Goal: Task Accomplishment & Management: Use online tool/utility

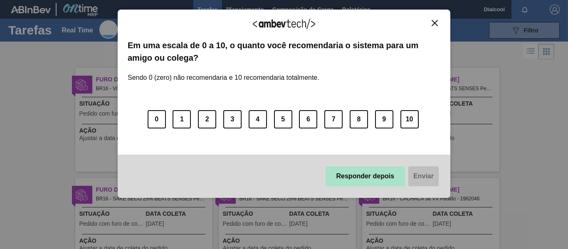
click at [372, 174] on button "Responder depois" at bounding box center [366, 176] width 80 height 20
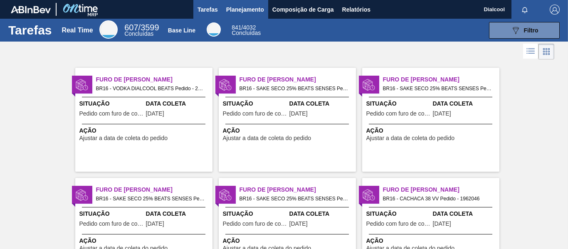
click at [239, 6] on span "Planejamento" at bounding box center [245, 10] width 38 height 10
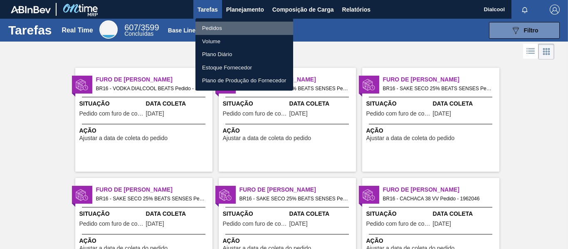
click at [216, 30] on li "Pedidos" at bounding box center [245, 28] width 98 height 13
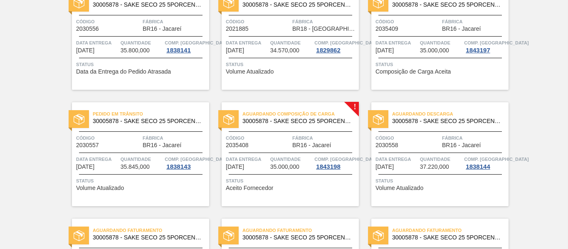
scroll to position [666, 0]
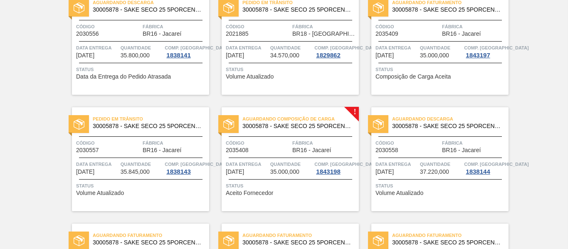
click at [295, 201] on div "Aguardando Composição de Carga 30005878 - SAKE SECO 25 5PORCENTO Código 2035408…" at bounding box center [290, 159] width 137 height 104
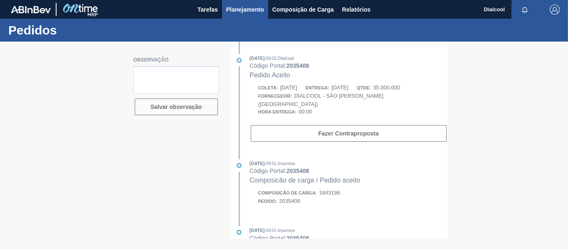
click at [246, 7] on span "Planejamento" at bounding box center [245, 10] width 38 height 10
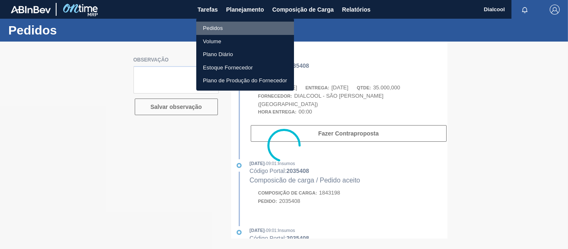
click at [228, 30] on li "Pedidos" at bounding box center [245, 28] width 98 height 13
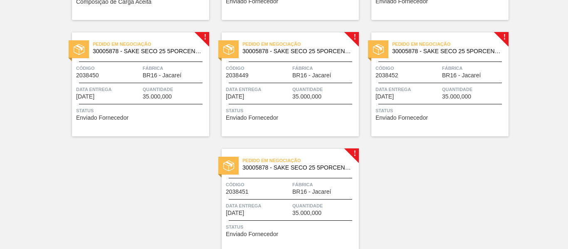
scroll to position [1824, 0]
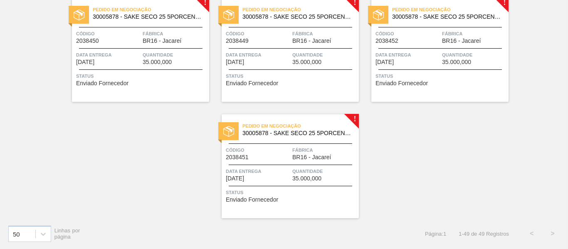
click at [322, 181] on div "Quantidade 35.000,000" at bounding box center [325, 174] width 64 height 15
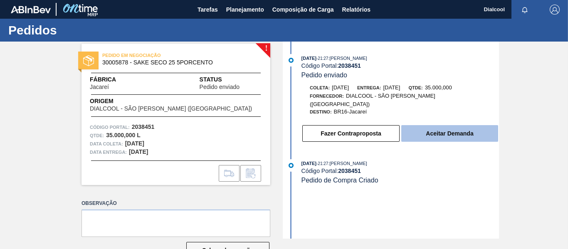
click at [438, 131] on button "Aceitar Demanda" at bounding box center [450, 133] width 97 height 17
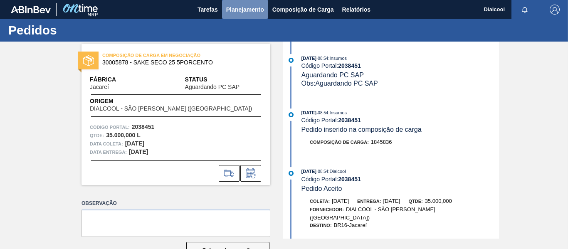
click at [260, 12] on span "Planejamento" at bounding box center [245, 10] width 38 height 10
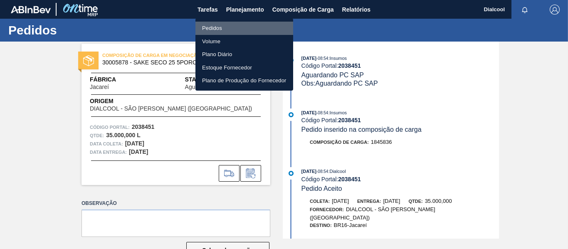
click at [245, 27] on li "Pedidos" at bounding box center [245, 28] width 98 height 13
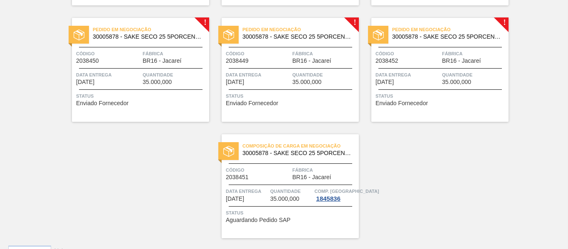
scroll to position [1824, 0]
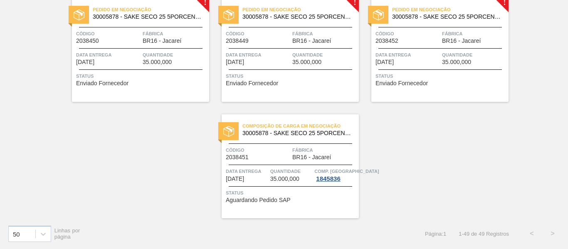
click at [480, 79] on span "Status" at bounding box center [441, 76] width 131 height 8
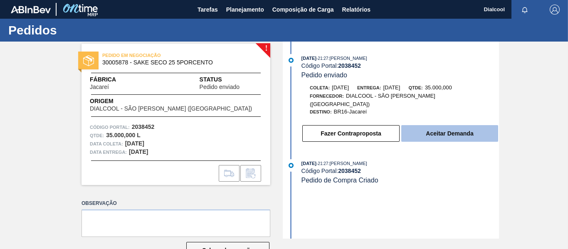
click at [414, 126] on button "Aceitar Demanda" at bounding box center [450, 133] width 97 height 17
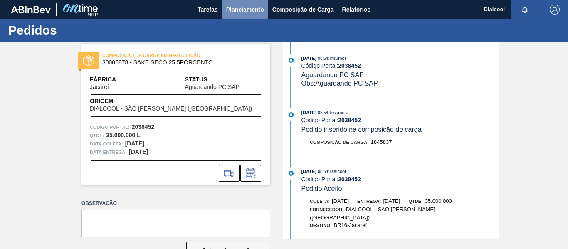
click at [258, 12] on span "Planejamento" at bounding box center [245, 10] width 38 height 10
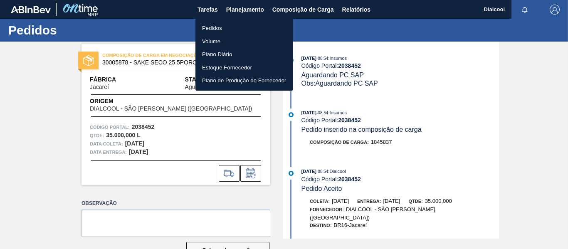
click at [248, 23] on li "Pedidos" at bounding box center [245, 28] width 98 height 13
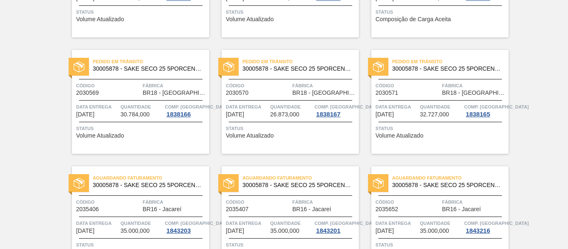
scroll to position [1373, 0]
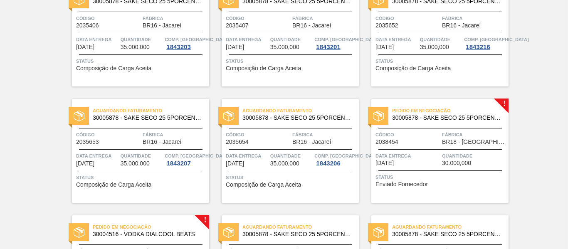
click at [494, 137] on span "Fábrica" at bounding box center [474, 135] width 64 height 8
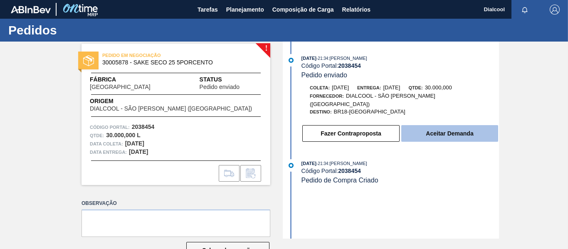
click at [481, 127] on button "Aceitar Demanda" at bounding box center [450, 133] width 97 height 17
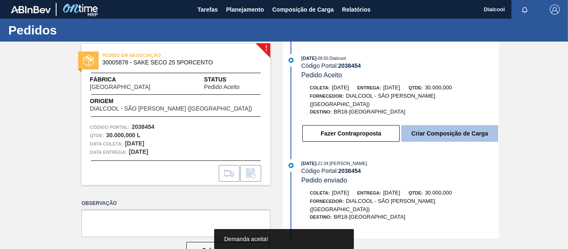
click at [480, 125] on button "Criar Composição de Carga" at bounding box center [450, 133] width 97 height 17
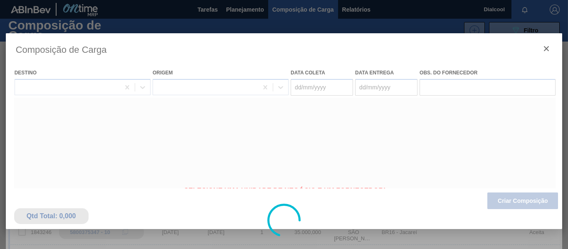
type coleta "25/09/2025"
type entrega "03/10/2025"
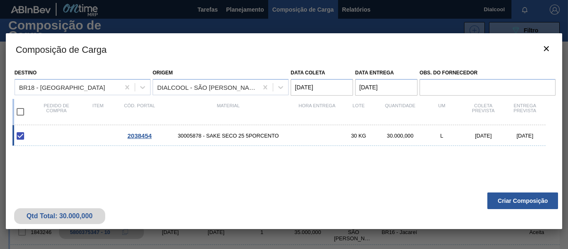
click at [498, 201] on button "Criar Composição" at bounding box center [523, 201] width 71 height 17
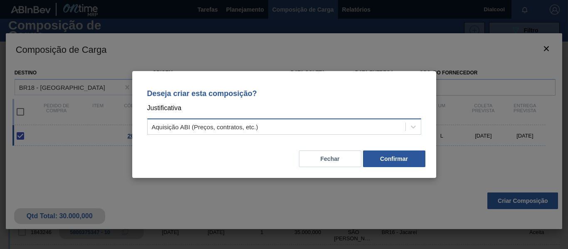
click at [330, 120] on div "Aquisição ABI (Preços, contratos, etc.)" at bounding box center [284, 127] width 274 height 16
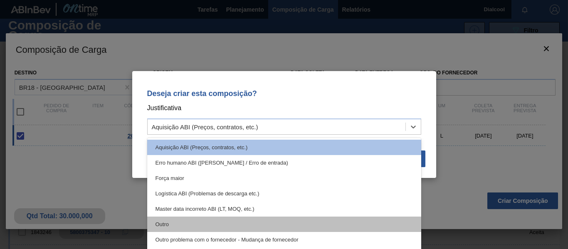
click at [219, 223] on div "Outro" at bounding box center [284, 224] width 274 height 15
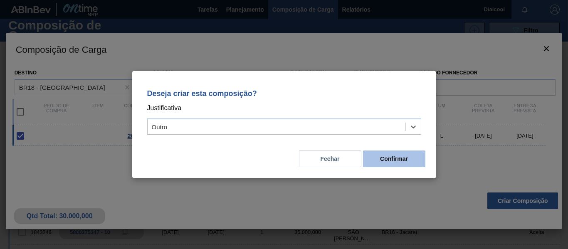
click at [395, 159] on button "Confirmar" at bounding box center [394, 159] width 62 height 17
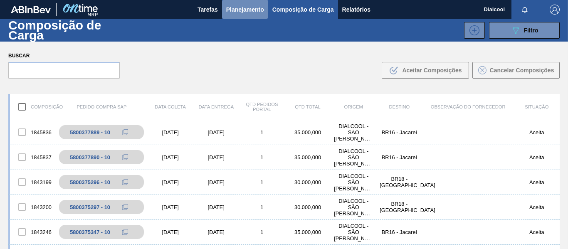
click at [247, 11] on span "Planejamento" at bounding box center [245, 10] width 38 height 10
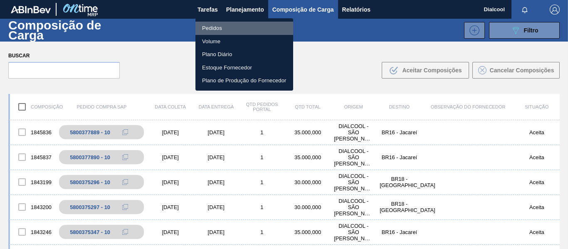
click at [239, 31] on li "Pedidos" at bounding box center [245, 28] width 98 height 13
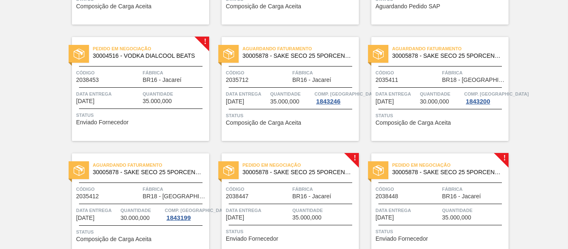
scroll to position [1540, 0]
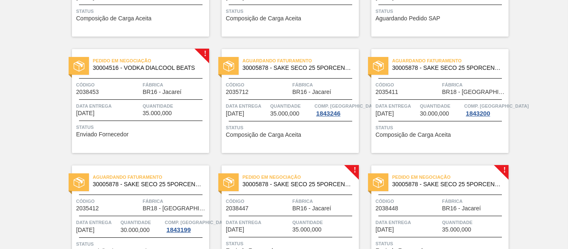
click at [168, 110] on span "Quantidade" at bounding box center [175, 106] width 64 height 8
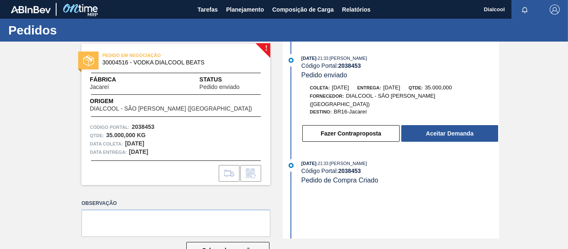
click at [430, 127] on button "Aceitar Demanda" at bounding box center [450, 133] width 97 height 17
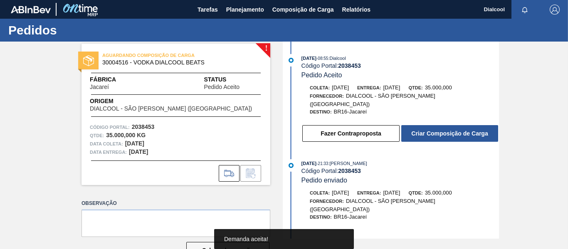
click at [430, 127] on button "Criar Composição de Carga" at bounding box center [450, 133] width 97 height 17
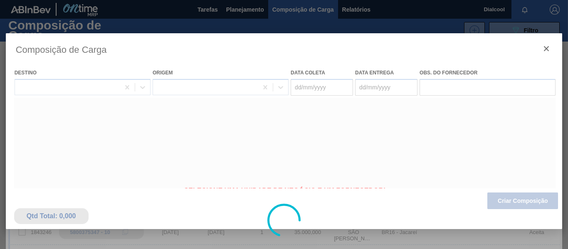
type coleta "02/10/2025"
type entrega "03/10/2025"
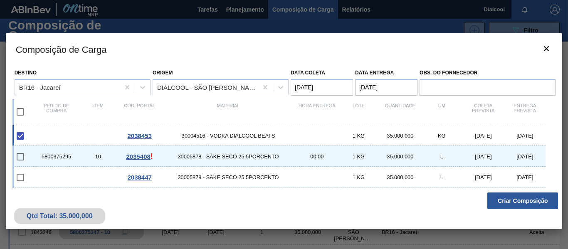
click at [511, 205] on button "Criar Composição" at bounding box center [523, 201] width 71 height 17
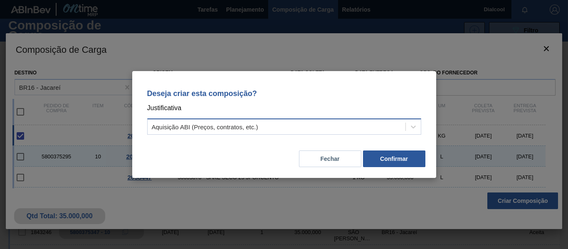
click at [349, 127] on div "Aquisição ABI (Preços, contratos, etc.)" at bounding box center [277, 127] width 258 height 12
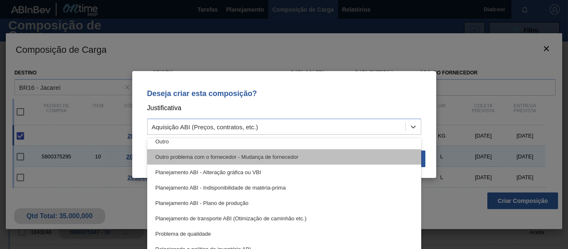
scroll to position [83, 0]
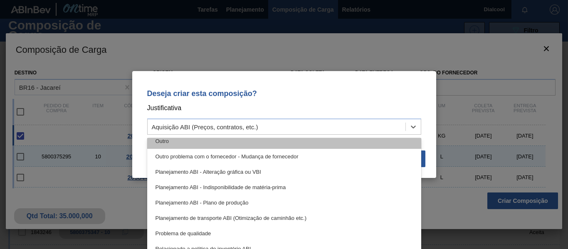
click at [202, 148] on div "Outro" at bounding box center [284, 141] width 274 height 15
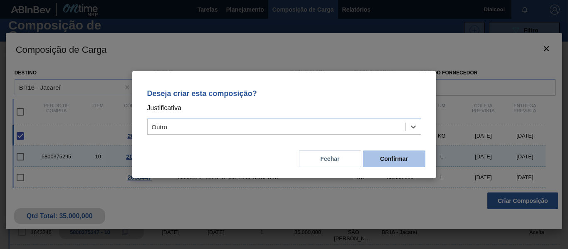
click at [374, 163] on button "Confirmar" at bounding box center [394, 159] width 62 height 17
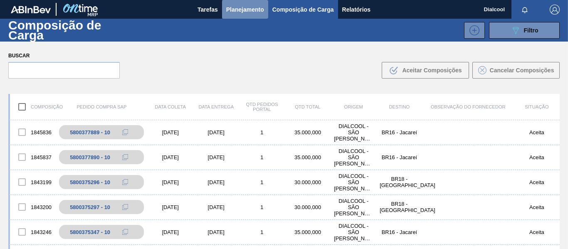
click at [239, 13] on span "Planejamento" at bounding box center [245, 10] width 38 height 10
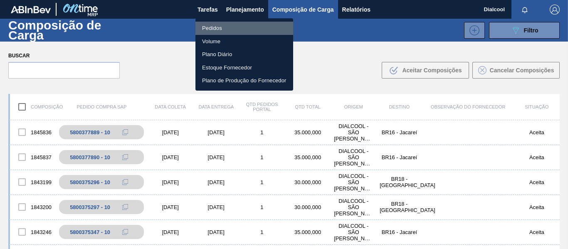
click at [233, 22] on li "Pedidos" at bounding box center [245, 28] width 98 height 13
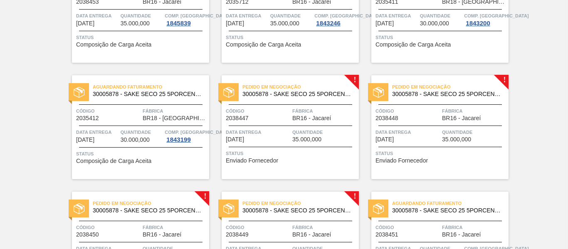
scroll to position [1623, 0]
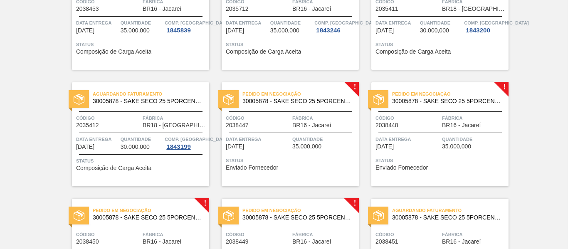
click at [320, 109] on div "Pedido em Negociação 30005878 - SAKE SECO 25 5PORCENTO Código 2038447 Fábrica B…" at bounding box center [290, 134] width 137 height 104
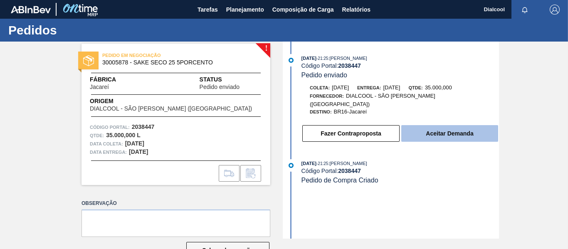
click at [463, 126] on button "Aceitar Demanda" at bounding box center [450, 133] width 97 height 17
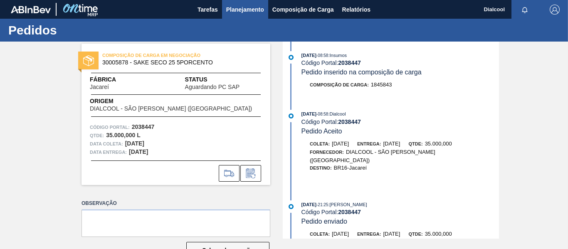
scroll to position [121, 0]
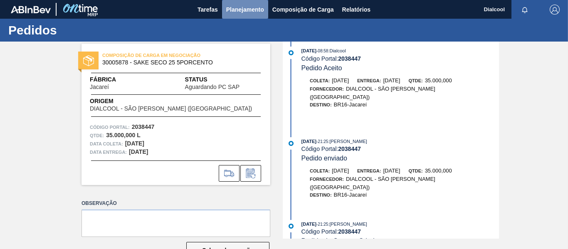
click at [255, 11] on span "Planejamento" at bounding box center [245, 10] width 38 height 10
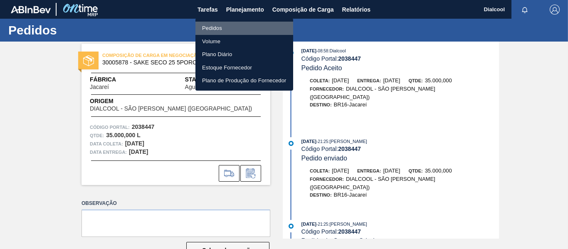
click at [212, 32] on li "Pedidos" at bounding box center [245, 28] width 98 height 13
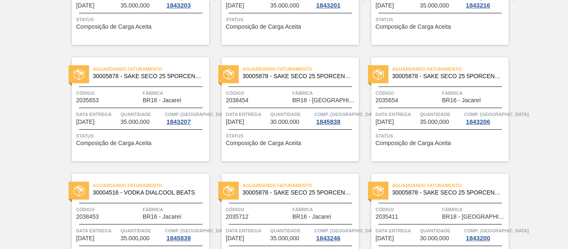
scroll to position [1706, 0]
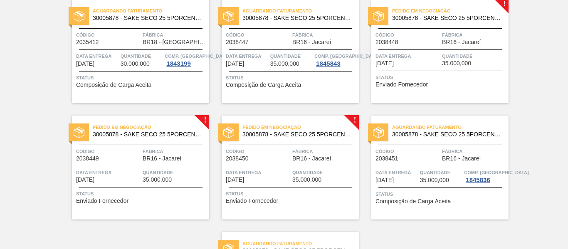
click at [474, 39] on span "Fábrica" at bounding box center [474, 35] width 64 height 8
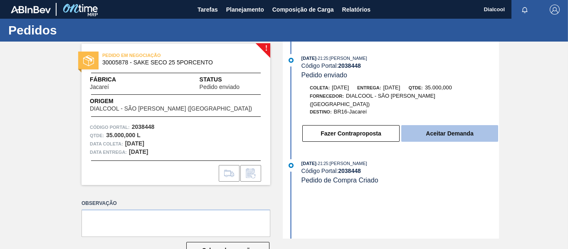
click at [467, 130] on button "Aceitar Demanda" at bounding box center [450, 133] width 97 height 17
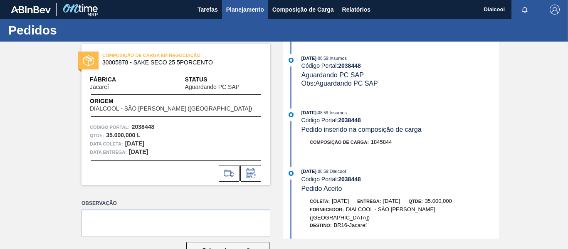
click at [235, 5] on span "Planejamento" at bounding box center [245, 10] width 38 height 10
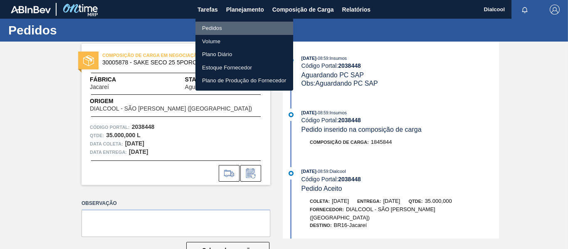
click at [217, 30] on li "Pedidos" at bounding box center [245, 28] width 98 height 13
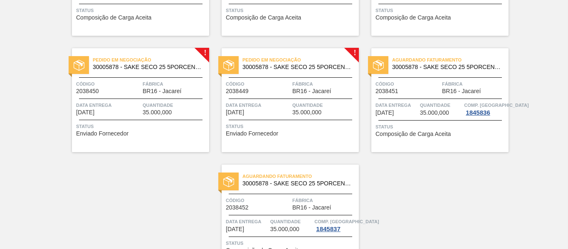
scroll to position [1824, 0]
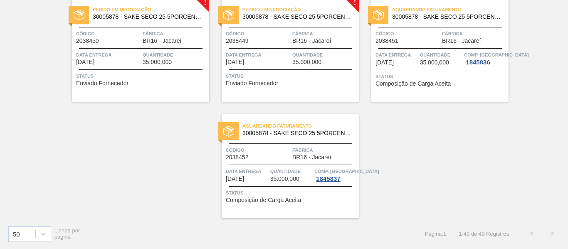
click at [290, 71] on div "Pedido em Negociação 30005878 - SAKE SECO 25 5PORCENTO Código 2038449 Fábrica B…" at bounding box center [290, 50] width 137 height 104
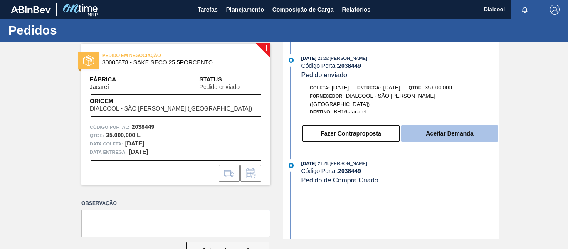
click at [447, 126] on button "Aceitar Demanda" at bounding box center [450, 133] width 97 height 17
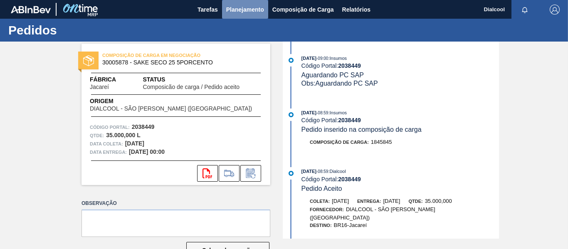
click at [254, 6] on span "Planejamento" at bounding box center [245, 10] width 38 height 10
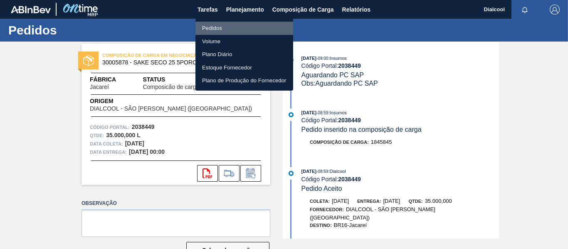
click at [231, 24] on li "Pedidos" at bounding box center [245, 28] width 98 height 13
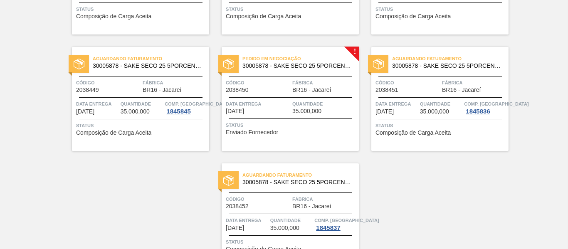
scroll to position [1824, 0]
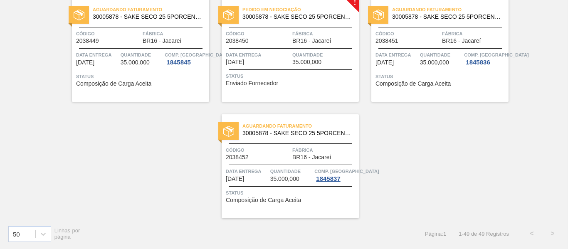
click at [330, 79] on span "Status" at bounding box center [291, 76] width 131 height 8
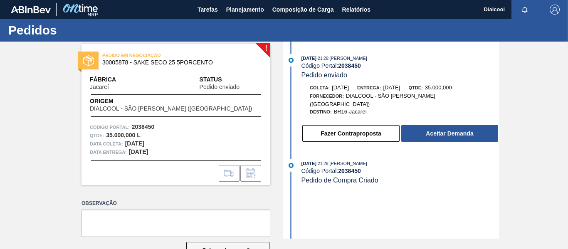
click at [427, 125] on button "Aceitar Demanda" at bounding box center [450, 133] width 97 height 17
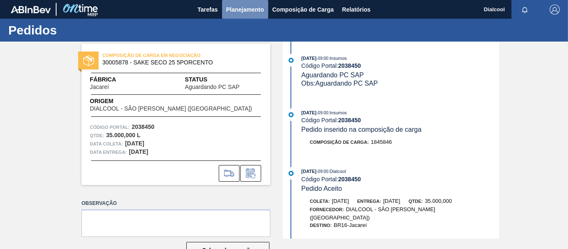
click at [253, 8] on span "Planejamento" at bounding box center [245, 10] width 38 height 10
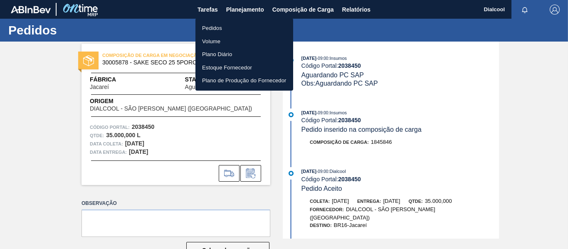
click at [236, 28] on li "Pedidos" at bounding box center [245, 28] width 98 height 13
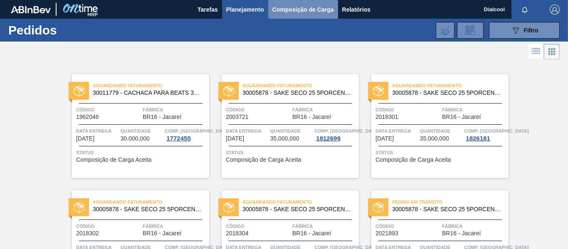
drag, startPoint x: 307, startPoint y: 12, endPoint x: 303, endPoint y: 17, distance: 6.2
click at [307, 13] on span "Composição de Carga" at bounding box center [304, 10] width 62 height 10
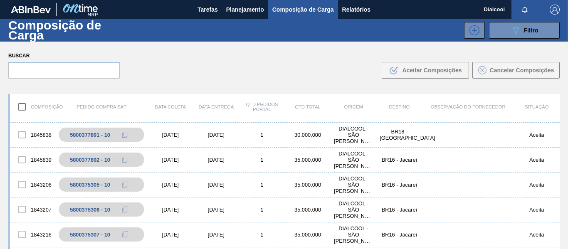
scroll to position [208, 0]
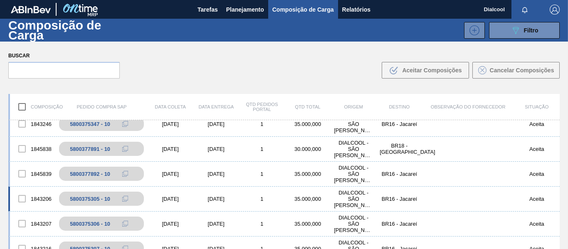
click at [249, 199] on div "1" at bounding box center [262, 199] width 46 height 6
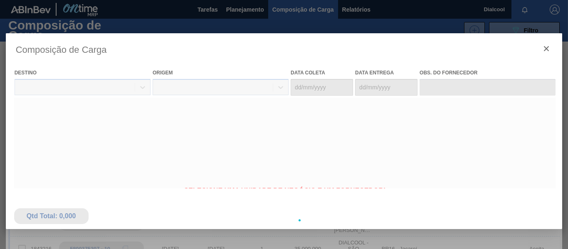
type coleta "02/10/2025"
type entrega "03/10/2025"
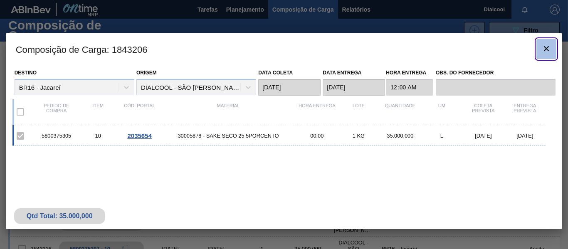
click at [547, 47] on icon "botão de ícone" at bounding box center [547, 49] width 10 height 10
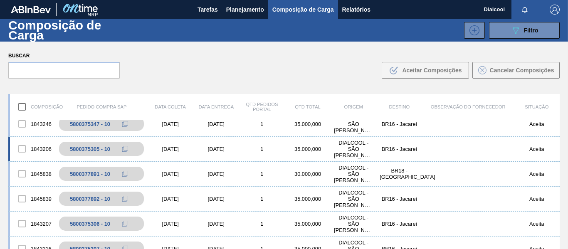
click at [191, 152] on div "1843206 5800375305 - 10 02/10/2025 03/10/2025 1 35.000,000 DIALCOOL - SÃO ROQUE…" at bounding box center [284, 149] width 552 height 25
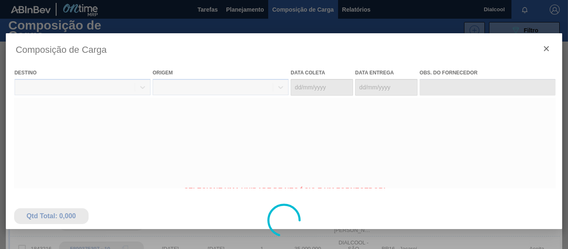
type coleta "02/10/2025"
type entrega "03/10/2025"
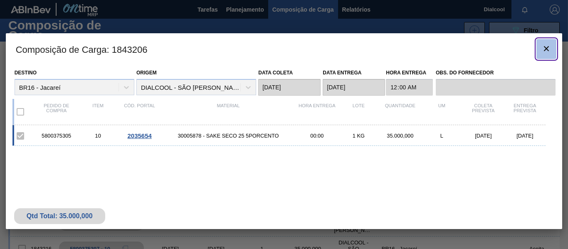
click at [543, 49] on icon "botão de ícone" at bounding box center [547, 49] width 10 height 10
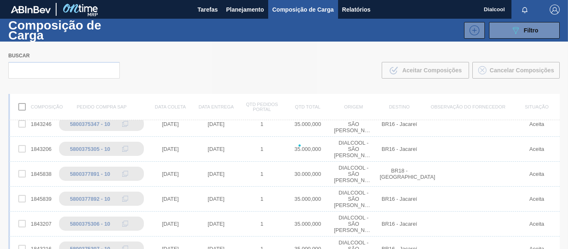
click at [181, 152] on div at bounding box center [284, 146] width 568 height 208
click at [245, 52] on div at bounding box center [284, 146] width 568 height 208
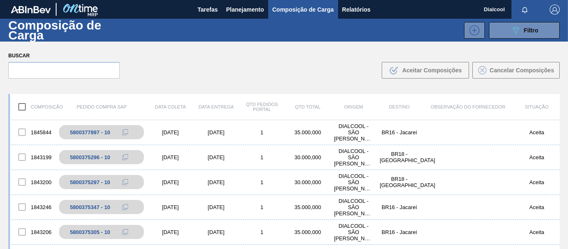
scroll to position [166, 0]
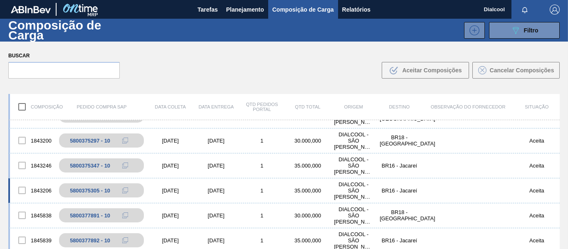
click at [183, 194] on div "1843206 5800375305 - 10 02/10/2025 03/10/2025 1 35.000,000 DIALCOOL - SÃO ROQUE…" at bounding box center [284, 191] width 552 height 25
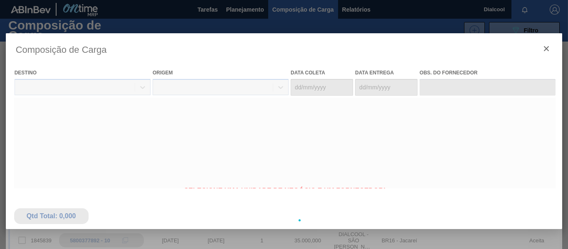
type coleta "02/10/2025"
type entrega "03/10/2025"
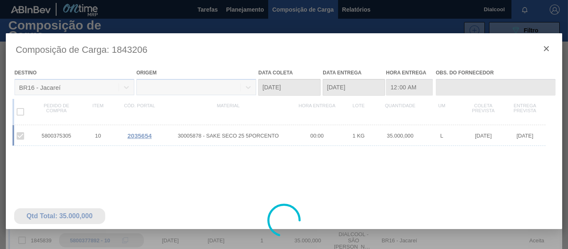
click at [546, 48] on div at bounding box center [284, 220] width 557 height 374
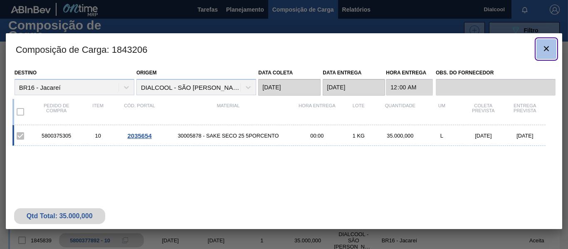
click at [547, 45] on icon "botão de ícone" at bounding box center [547, 49] width 10 height 10
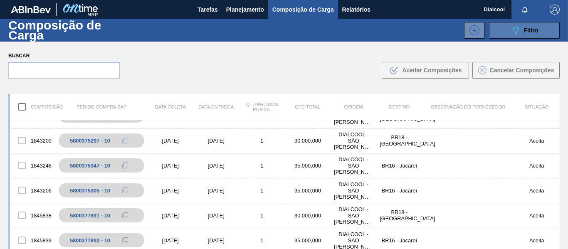
click at [535, 34] on div "089F7B8B-B2A5-4AFE-B5C0-19BA573D28AC Filtro" at bounding box center [525, 30] width 28 height 10
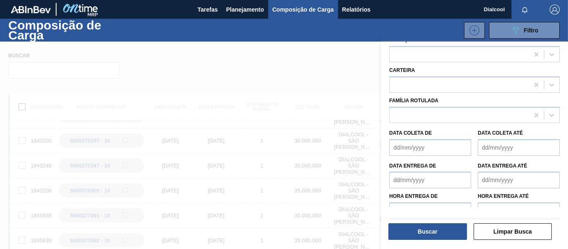
scroll to position [120, 0]
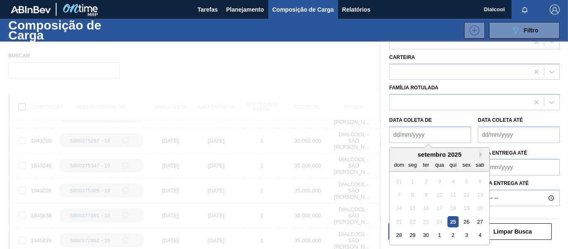
click at [417, 137] on de "Data coleta de" at bounding box center [430, 134] width 82 height 17
click at [478, 157] on div "setembro 2025" at bounding box center [440, 154] width 100 height 7
click at [482, 155] on button "Next Month" at bounding box center [483, 155] width 6 height 6
click at [452, 181] on div "2" at bounding box center [453, 181] width 11 height 11
type de "02/10/2025"
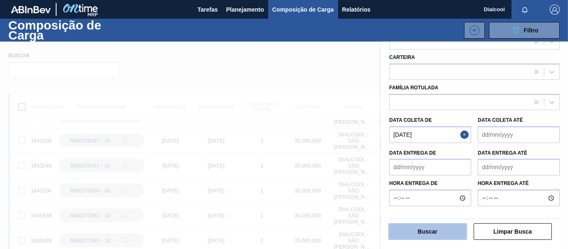
click at [431, 235] on button "Buscar" at bounding box center [428, 231] width 79 height 17
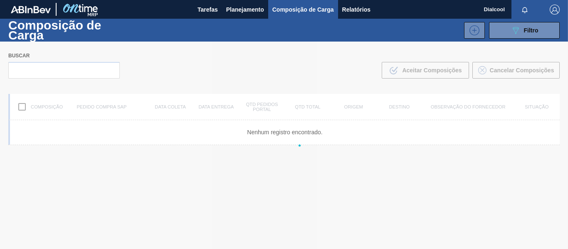
scroll to position [0, 0]
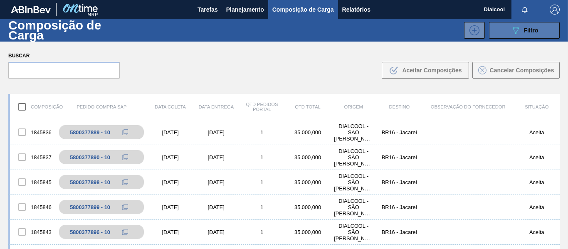
click at [522, 31] on div "089F7B8B-B2A5-4AFE-B5C0-19BA573D28AC Filtro" at bounding box center [525, 30] width 28 height 10
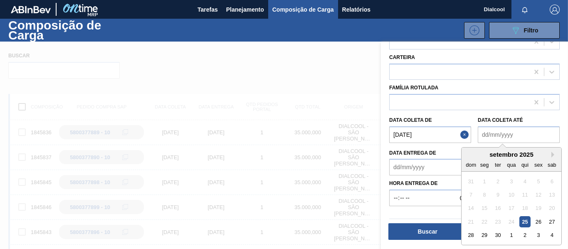
click at [510, 134] on até "Data coleta até" at bounding box center [519, 134] width 82 height 17
click at [552, 154] on div "Next Month setembro 2025 dom seg ter qua qui sex sab 31 1 2 3 4 5 6 7 8 9 10 11…" at bounding box center [511, 196] width 101 height 98
click at [552, 154] on button "Next Month" at bounding box center [555, 155] width 6 height 6
click at [528, 183] on div "2" at bounding box center [525, 181] width 11 height 11
type até "02/10/2025"
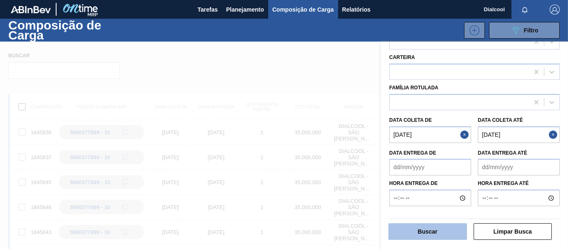
click at [448, 235] on button "Buscar" at bounding box center [428, 231] width 79 height 17
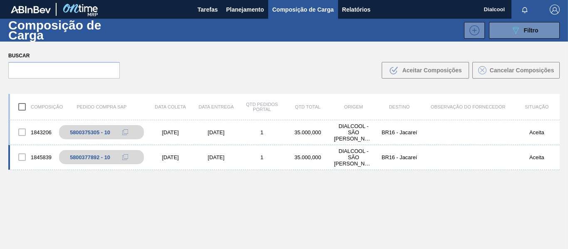
click at [173, 159] on div "02/10/2025" at bounding box center [171, 157] width 46 height 6
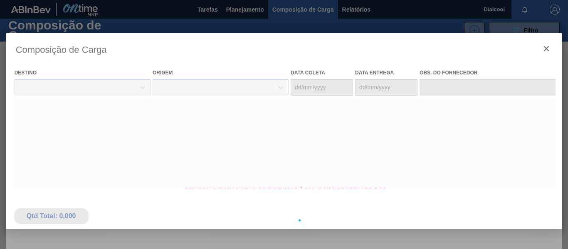
type coleta "02/10/2025"
type entrega "03/10/2025"
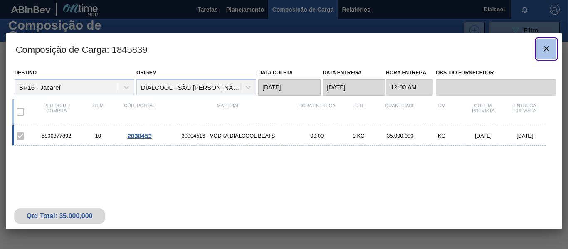
click at [547, 50] on icon "botão de ícone" at bounding box center [547, 49] width 10 height 10
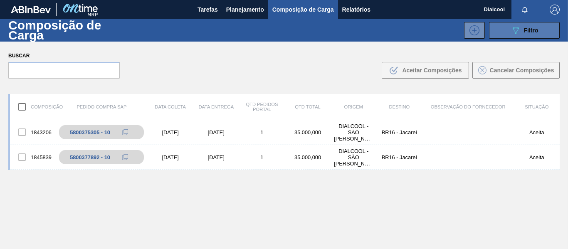
click at [520, 33] on div "089F7B8B-B2A5-4AFE-B5C0-19BA573D28AC Filtro" at bounding box center [525, 30] width 28 height 10
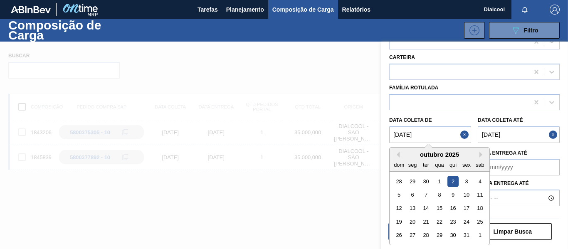
click at [431, 132] on de "02/10/2025" at bounding box center [430, 134] width 82 height 17
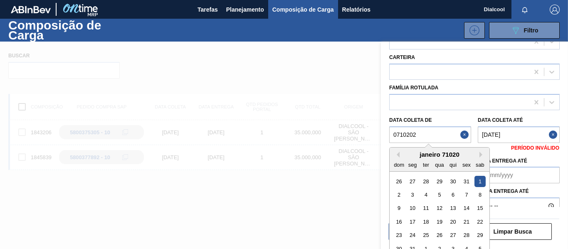
type de "07102025"
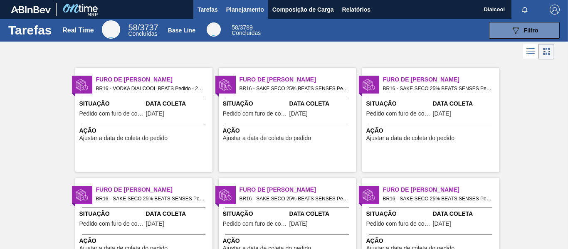
click at [249, 5] on span "Planejamento" at bounding box center [245, 10] width 38 height 10
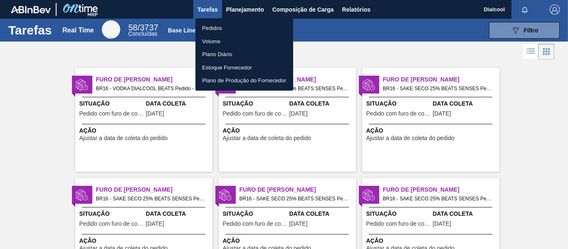
click at [294, 9] on div at bounding box center [284, 124] width 568 height 249
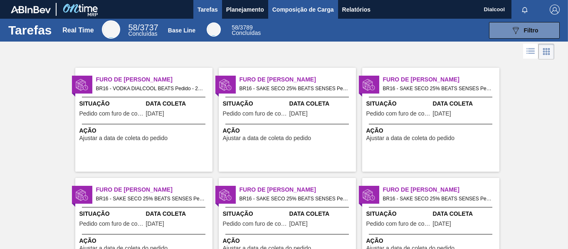
click at [318, 11] on span "Composição de Carga" at bounding box center [304, 10] width 62 height 10
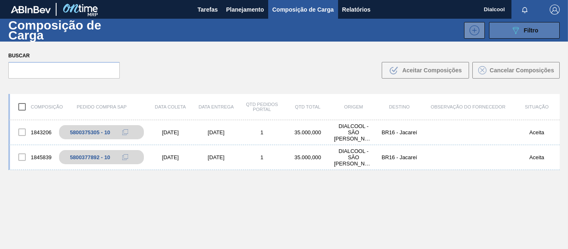
click at [522, 27] on div "089F7B8B-B2A5-4AFE-B5C0-19BA573D28AC Filtro" at bounding box center [525, 30] width 28 height 10
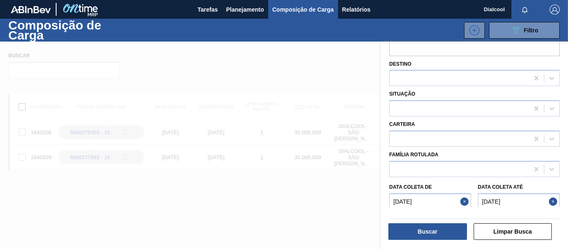
scroll to position [120, 0]
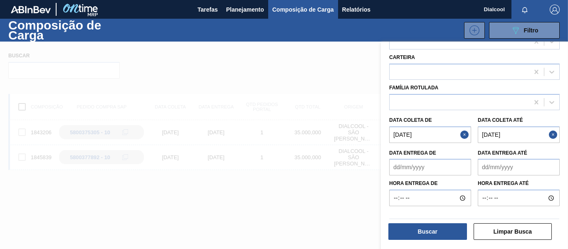
click at [467, 134] on button "Close" at bounding box center [466, 134] width 11 height 17
click at [554, 137] on button "Close" at bounding box center [554, 134] width 11 height 17
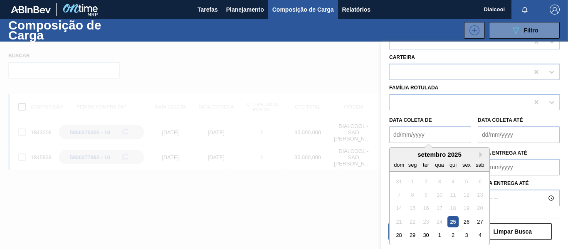
click at [456, 136] on de "Data coleta de" at bounding box center [430, 134] width 82 height 17
click at [396, 149] on div "setembro 2025 dom seg ter qua qui sex sab" at bounding box center [440, 160] width 100 height 24
click at [480, 156] on button "Next Month" at bounding box center [483, 155] width 6 height 6
click at [426, 194] on div "7" at bounding box center [426, 194] width 11 height 11
type de "07/10/2025"
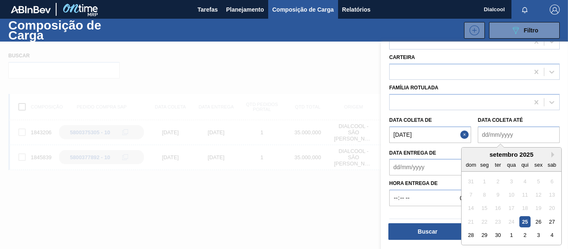
click at [530, 135] on até "Data coleta até" at bounding box center [519, 134] width 82 height 17
click at [565, 187] on div "Next Month setembro 2025 dom seg ter qua qui sex sab 31 1 2 3 4 5 6 7 8 9 10 11…" at bounding box center [528, 197] width 101 height 100
click at [552, 156] on button "Next Month" at bounding box center [555, 155] width 6 height 6
click at [501, 195] on div "7" at bounding box center [498, 194] width 11 height 11
type até "07/10/2025"
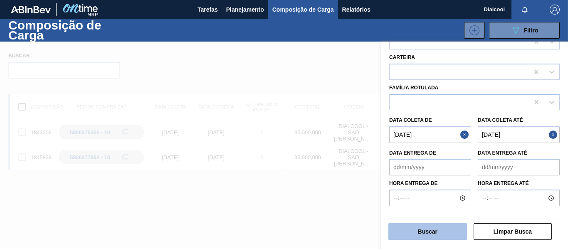
click at [436, 228] on button "Buscar" at bounding box center [428, 231] width 79 height 17
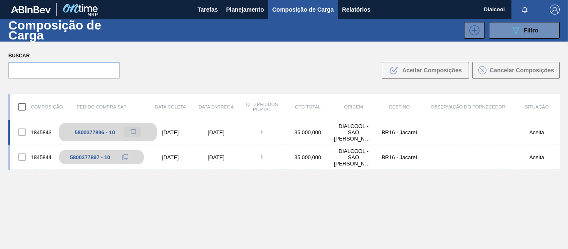
click at [136, 131] on button at bounding box center [132, 132] width 17 height 10
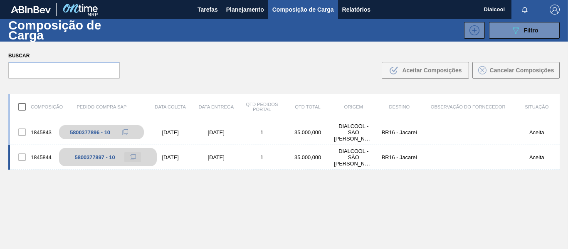
click at [132, 156] on icon at bounding box center [133, 157] width 6 height 6
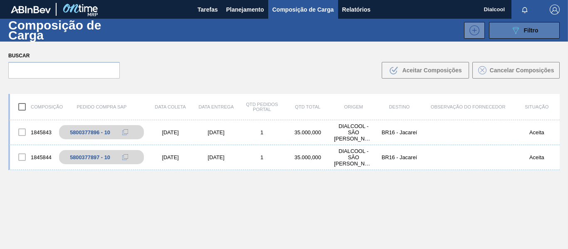
click at [532, 29] on span "Filtro" at bounding box center [531, 30] width 15 height 7
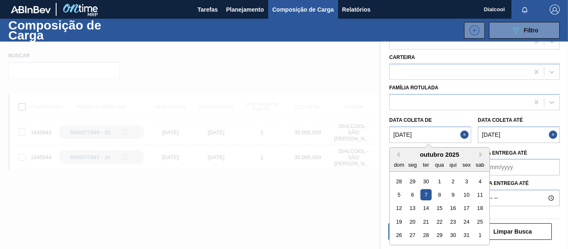
click at [446, 138] on de "07/10/2025" at bounding box center [430, 134] width 82 height 17
click at [452, 196] on div "9" at bounding box center [453, 194] width 11 height 11
type de "09/10/2025"
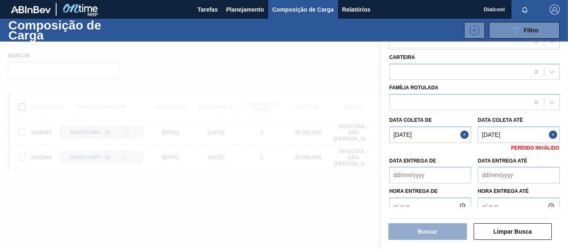
click at [532, 137] on até "07/10/2025" at bounding box center [519, 134] width 82 height 17
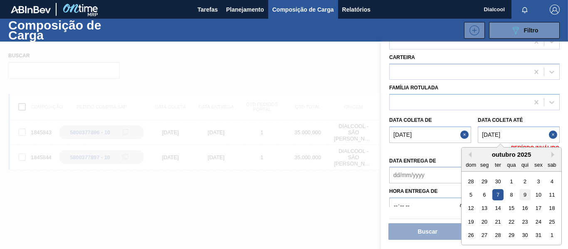
click at [526, 194] on div "9" at bounding box center [525, 194] width 11 height 11
type até "09/10/2025"
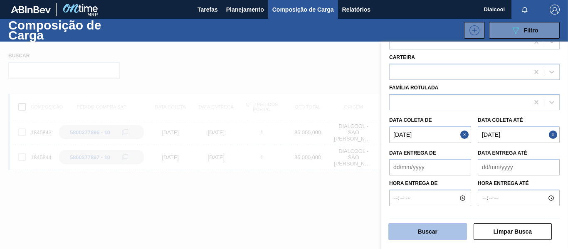
click at [434, 230] on button "Buscar" at bounding box center [428, 231] width 79 height 17
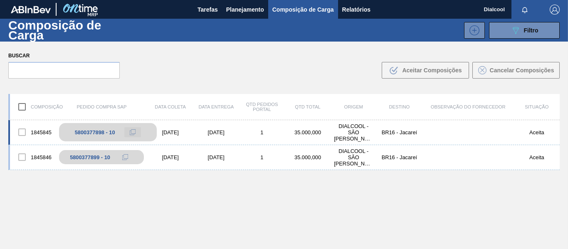
click at [132, 132] on icon at bounding box center [133, 132] width 6 height 6
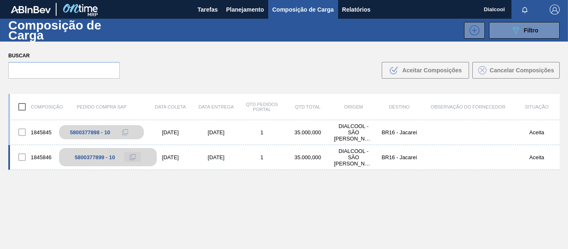
click at [131, 155] on icon at bounding box center [133, 157] width 6 height 6
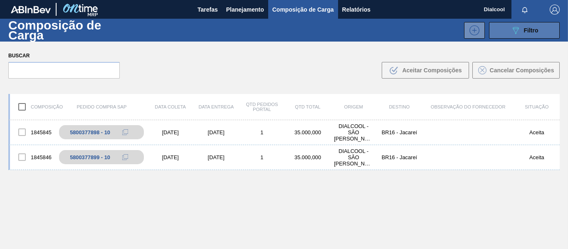
click at [535, 27] on span "Filtro" at bounding box center [531, 30] width 15 height 7
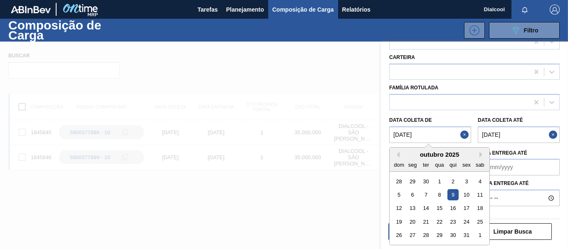
click at [431, 133] on de "09/10/2025" at bounding box center [430, 134] width 82 height 17
click at [469, 195] on div "10" at bounding box center [466, 194] width 11 height 11
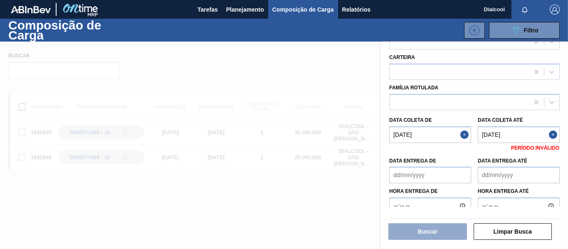
type de "10/10/2025"
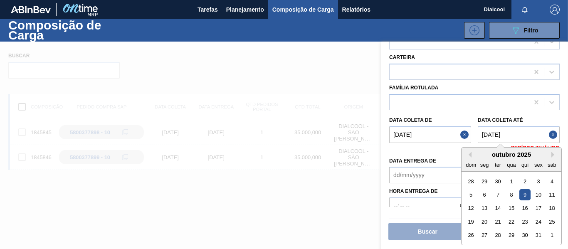
drag, startPoint x: 525, startPoint y: 127, endPoint x: 529, endPoint y: 138, distance: 11.2
click at [525, 128] on até "09/10/2025" at bounding box center [519, 134] width 82 height 17
click at [539, 195] on div "10" at bounding box center [538, 194] width 11 height 11
type até "10/10/2025"
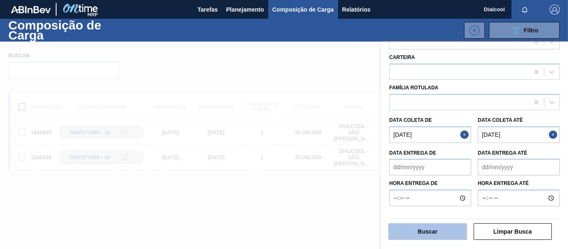
click at [438, 230] on button "Buscar" at bounding box center [428, 231] width 79 height 17
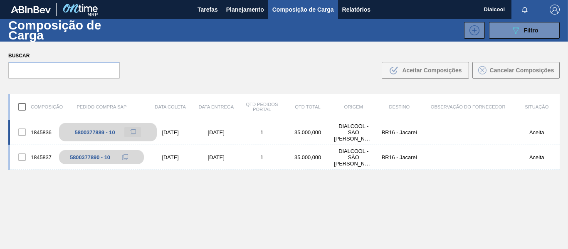
click at [133, 135] on icon at bounding box center [133, 132] width 6 height 6
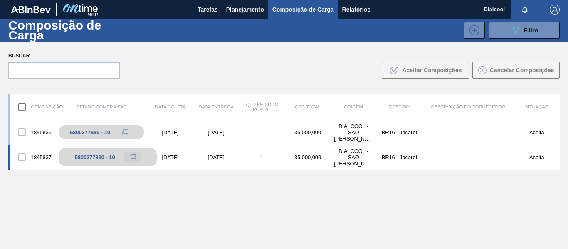
click at [134, 159] on icon at bounding box center [133, 157] width 6 height 6
